Goal: Information Seeking & Learning: Learn about a topic

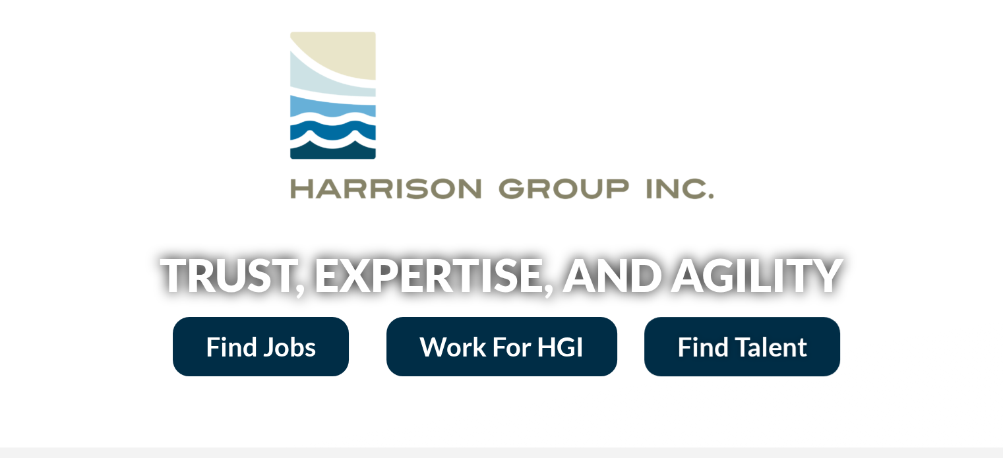
scroll to position [65, 0]
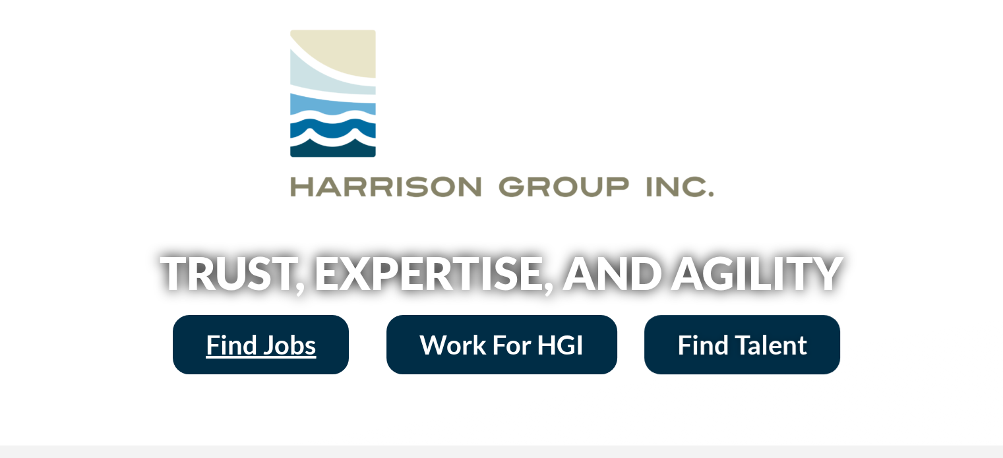
click at [284, 358] on span "Find Jobs" at bounding box center [261, 345] width 110 height 26
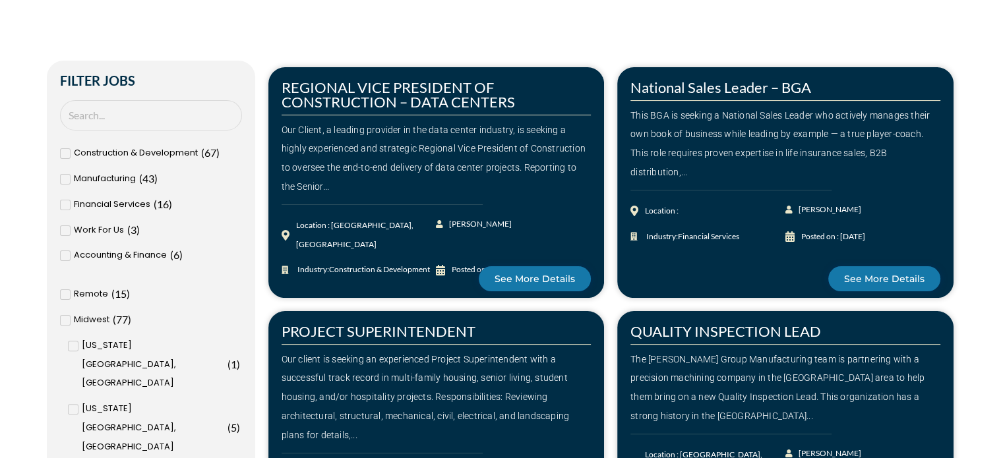
scroll to position [324, 0]
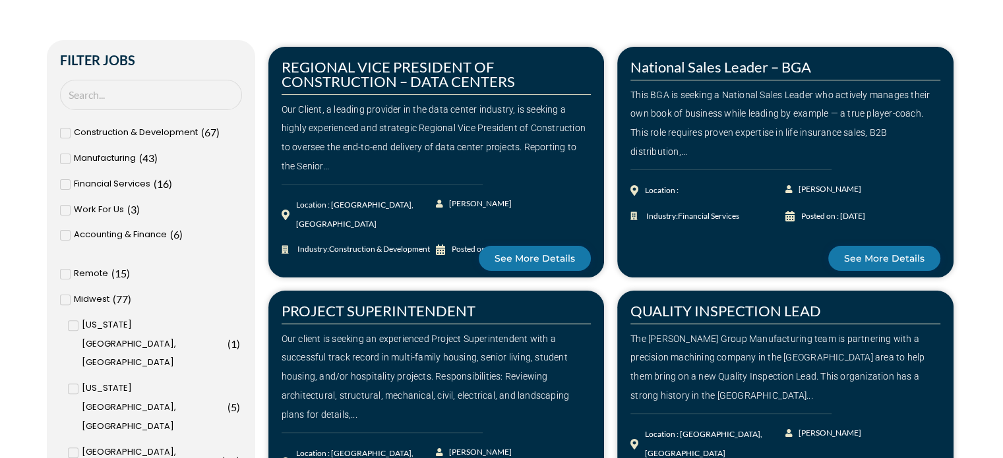
click at [66, 181] on icon at bounding box center [65, 185] width 5 height 8
click at [0, 0] on input "Financial Services ( 16 )" at bounding box center [0, 0] width 0 height 0
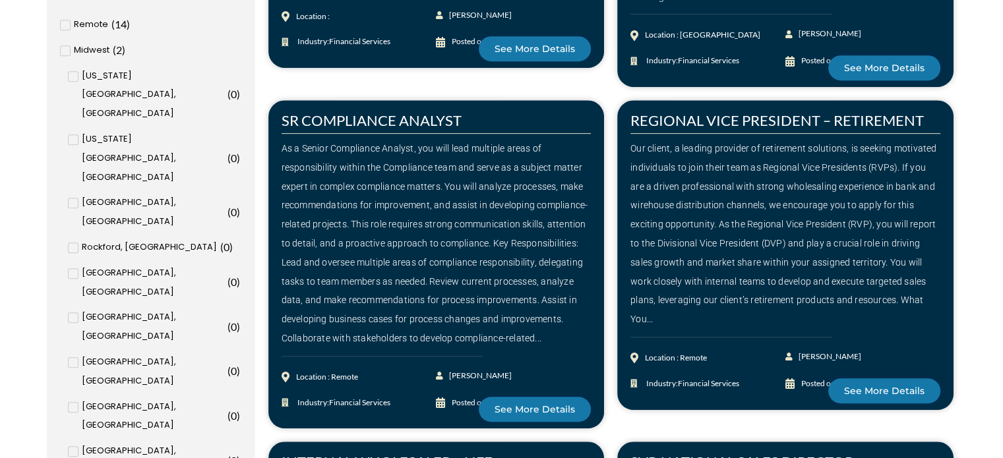
scroll to position [611, 0]
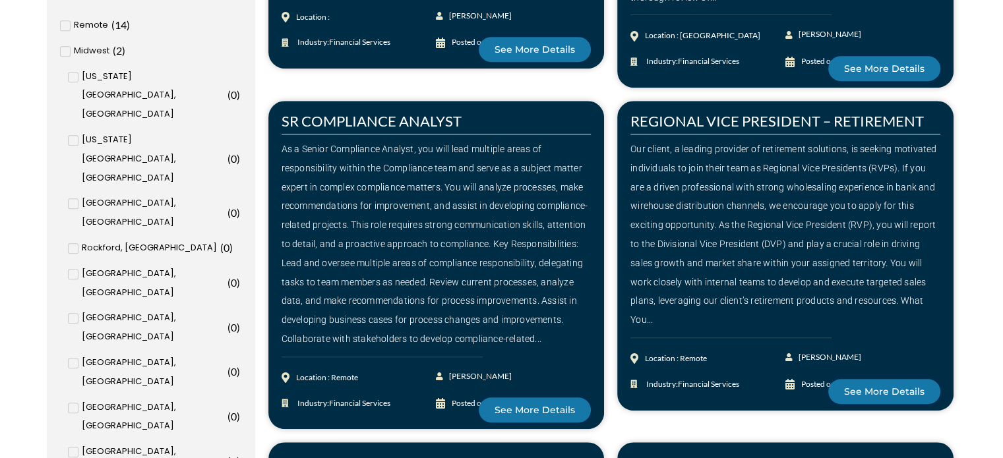
click at [519, 300] on div "As a Senior Compliance Analyst, you will lead multiple areas of responsibility …" at bounding box center [437, 244] width 310 height 209
